Goal: Task Accomplishment & Management: Manage account settings

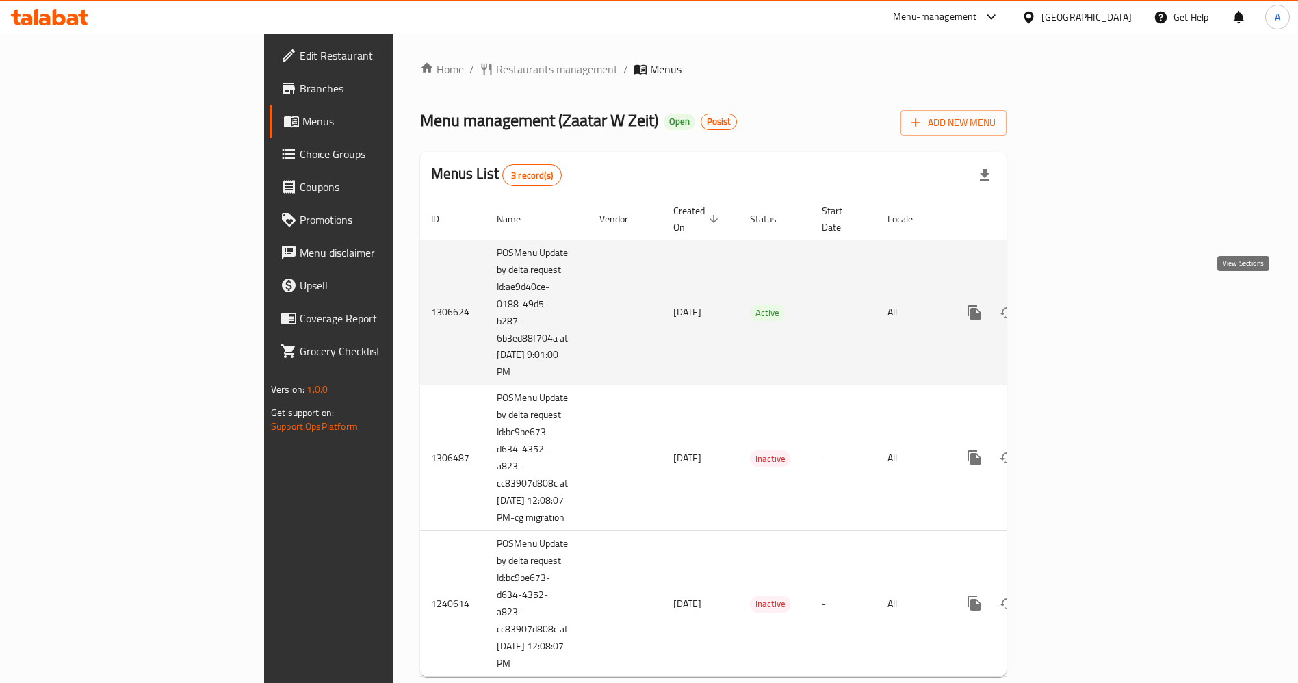
click at [1079, 306] on icon "enhanced table" at bounding box center [1073, 312] width 12 height 12
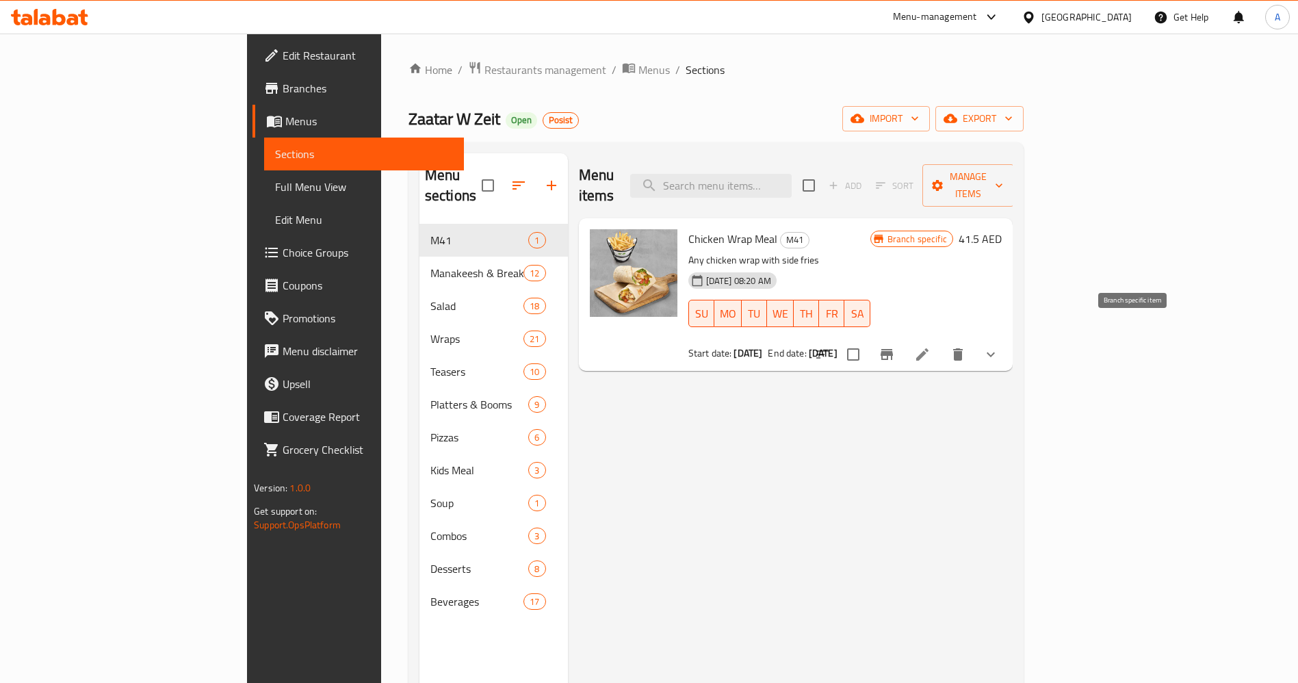
click at [903, 338] on button "Branch-specific-item" at bounding box center [886, 354] width 33 height 33
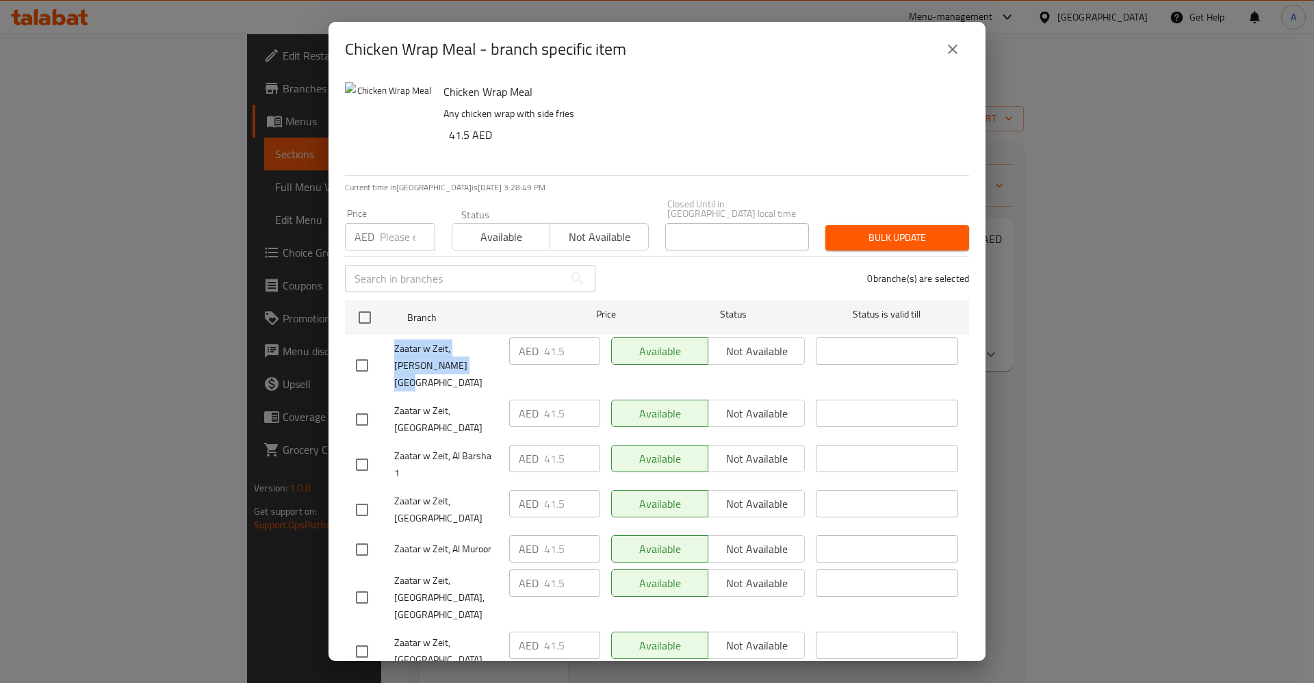
drag, startPoint x: 445, startPoint y: 358, endPoint x: 375, endPoint y: 345, distance: 70.9
click at [375, 345] on div "Zaatar w Zeit, Jabel Ali village" at bounding box center [426, 366] width 153 height 68
copy span "Zaatar w Zeit, Jabel Ali village"
click at [956, 47] on icon "close" at bounding box center [952, 49] width 16 height 16
